Goal: Task Accomplishment & Management: Use online tool/utility

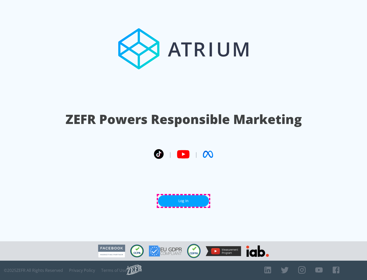
click at [183, 201] on link "Log In" at bounding box center [183, 200] width 51 height 11
